Goal: Task Accomplishment & Management: Use online tool/utility

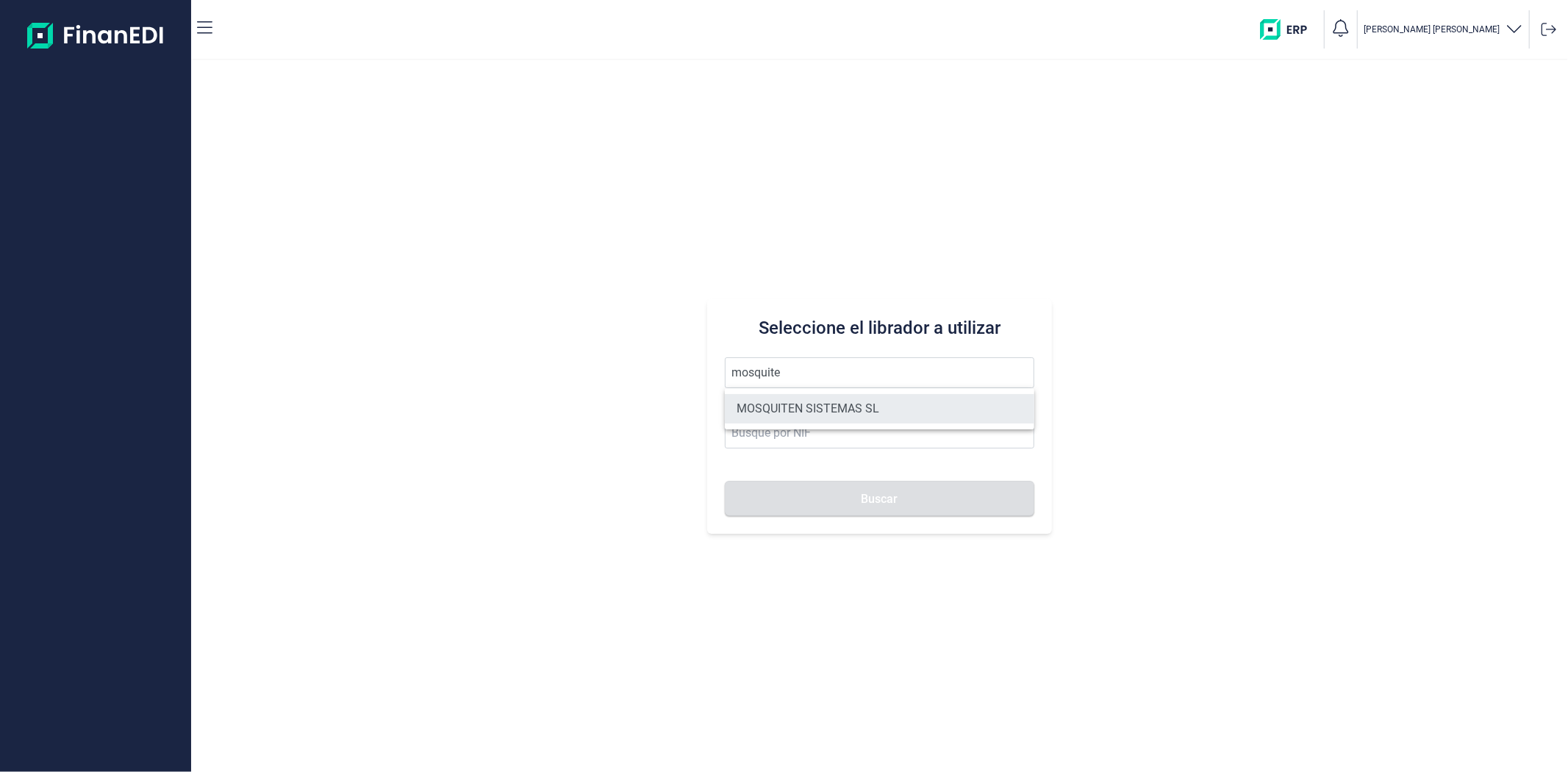
click at [780, 418] on li "MOSQUITEN SISTEMAS SL" at bounding box center [879, 408] width 309 height 29
type input "MOSQUITEN SISTEMAS SL"
type input "B90198250"
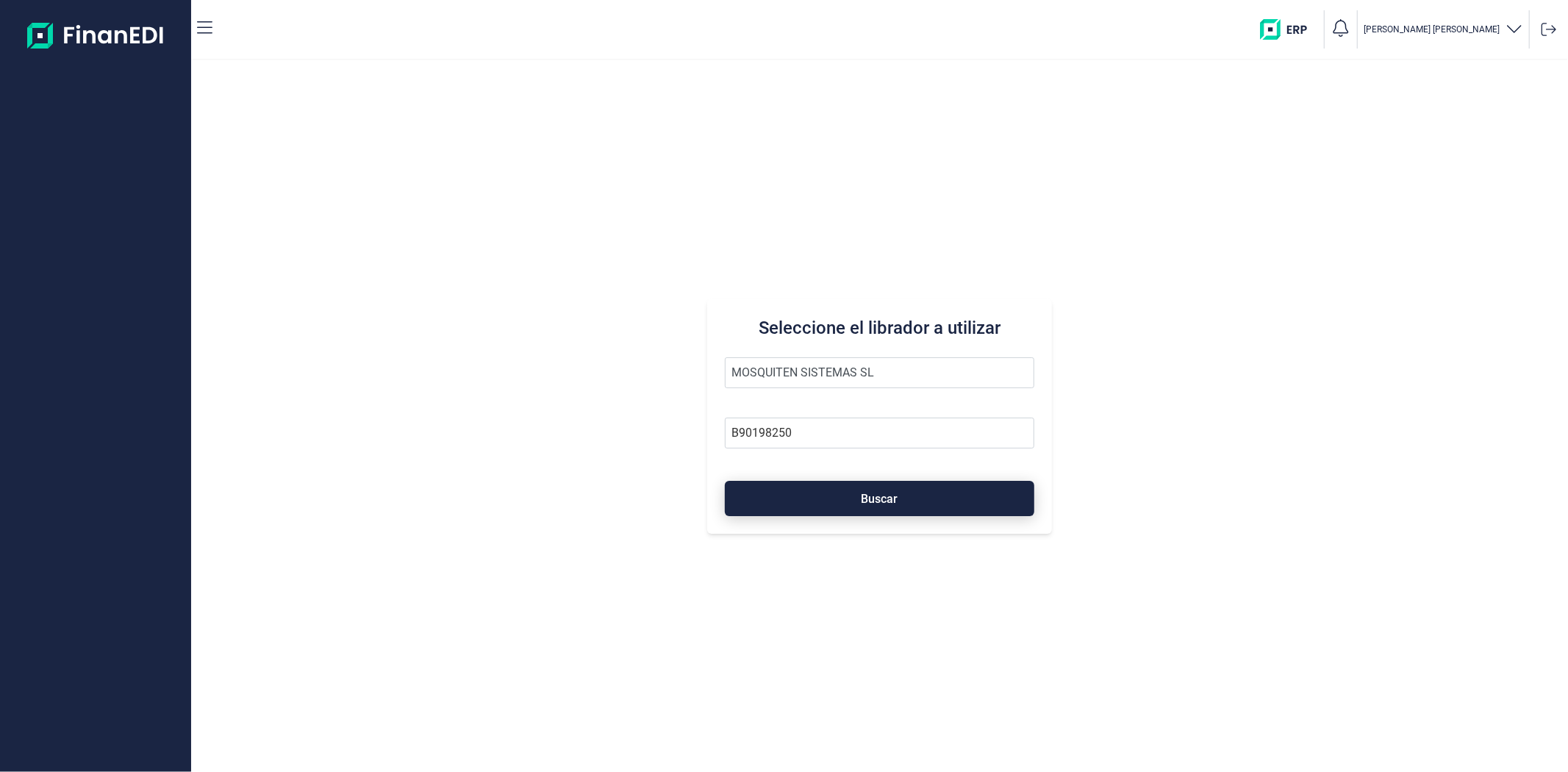
click at [794, 509] on button "Buscar" at bounding box center [879, 498] width 309 height 35
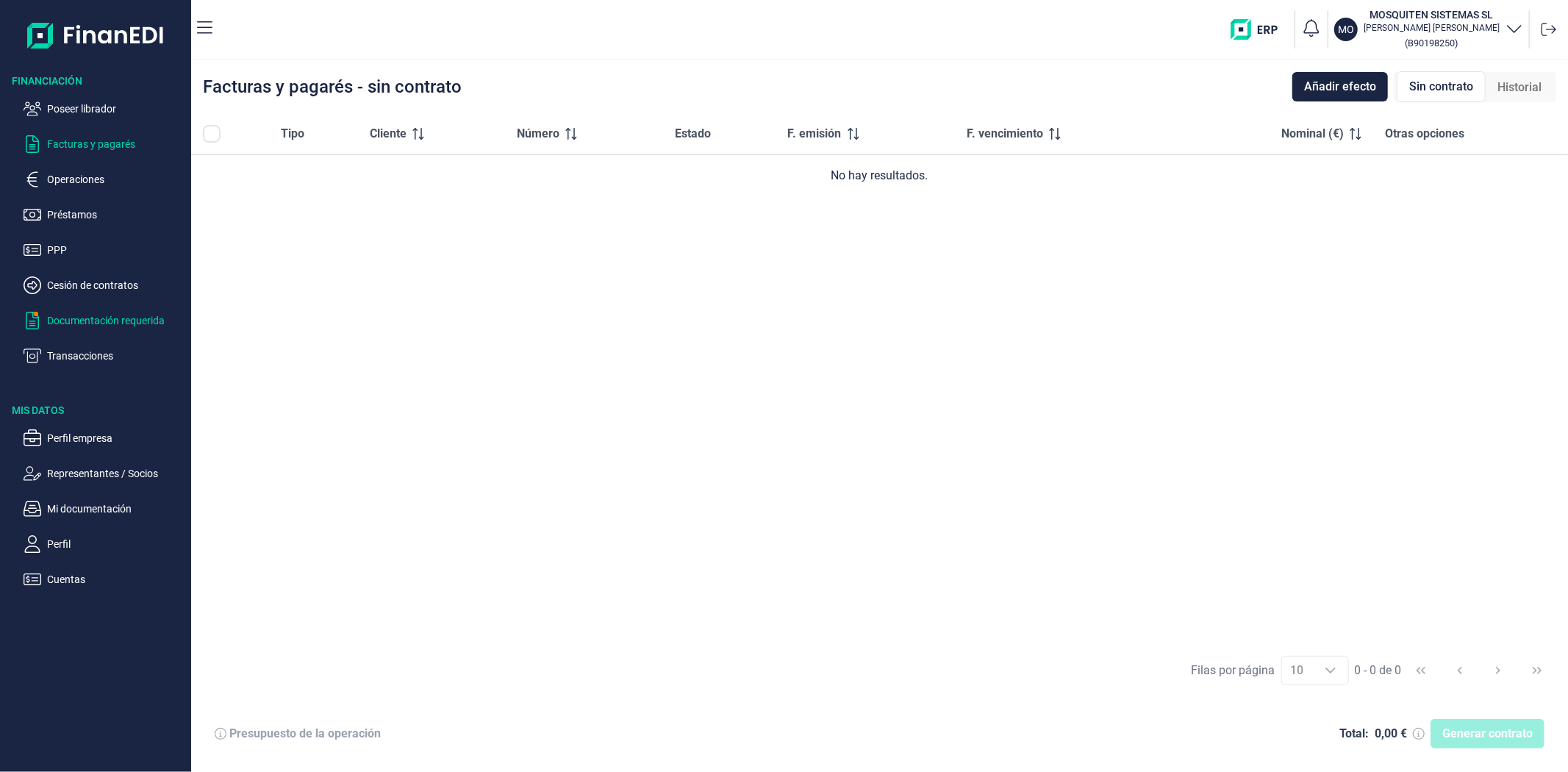
click at [119, 318] on p "Documentación requerida" at bounding box center [116, 321] width 138 height 18
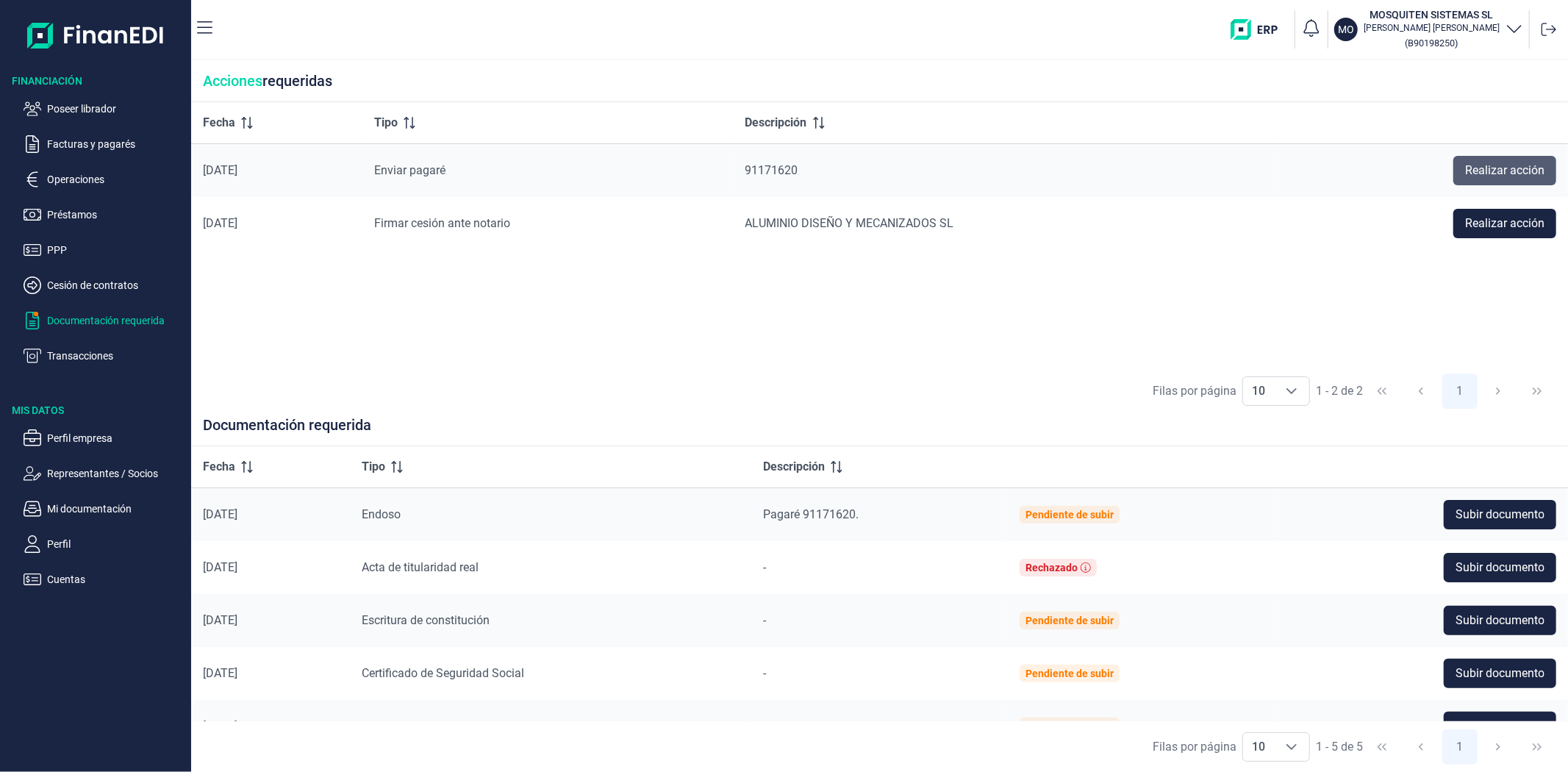
click at [1496, 164] on span "Realizar acción" at bounding box center [1505, 171] width 79 height 18
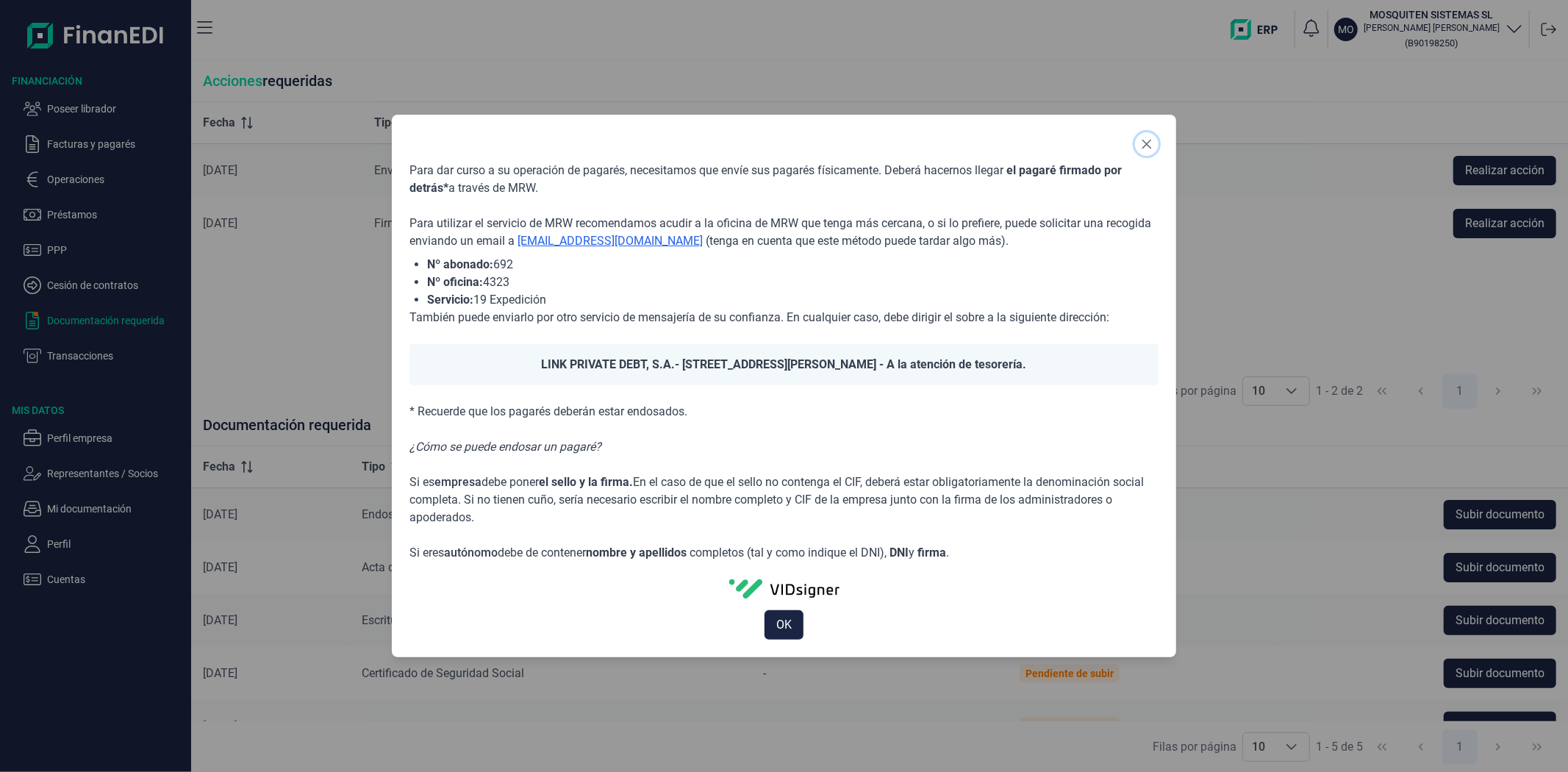
drag, startPoint x: 1156, startPoint y: 145, endPoint x: 1119, endPoint y: 142, distance: 37.1
click at [1156, 145] on button "Close" at bounding box center [1147, 144] width 24 height 24
